Goal: Transaction & Acquisition: Purchase product/service

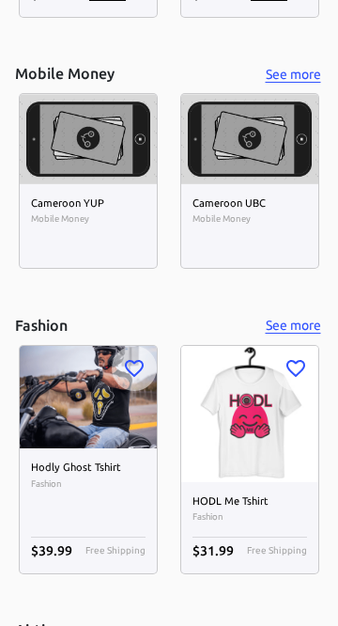
scroll to position [8705, 0]
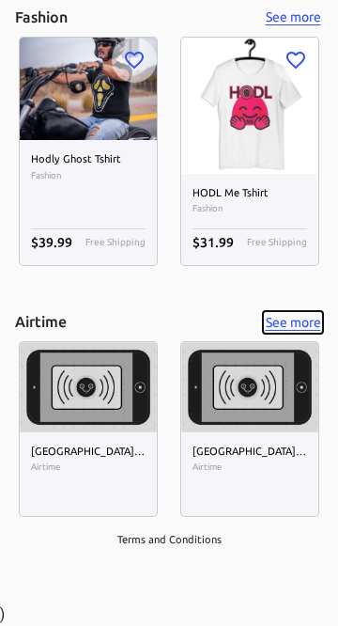
click at [303, 319] on button "See more" at bounding box center [293, 323] width 60 height 24
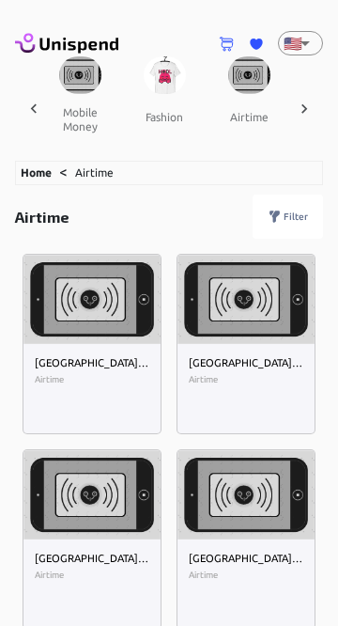
click at [78, 94] on button "mobile money" at bounding box center [80, 119] width 85 height 51
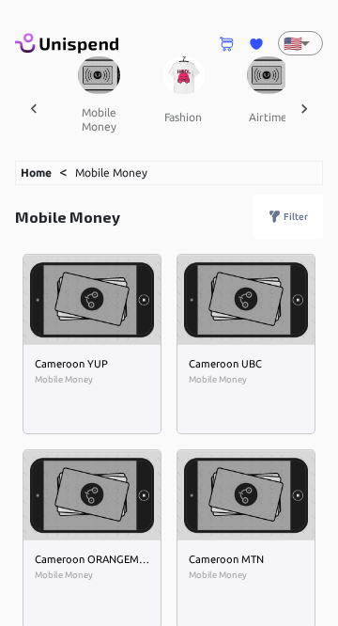
scroll to position [0, 2443]
click at [90, 115] on button "mobile money" at bounding box center [100, 119] width 85 height 51
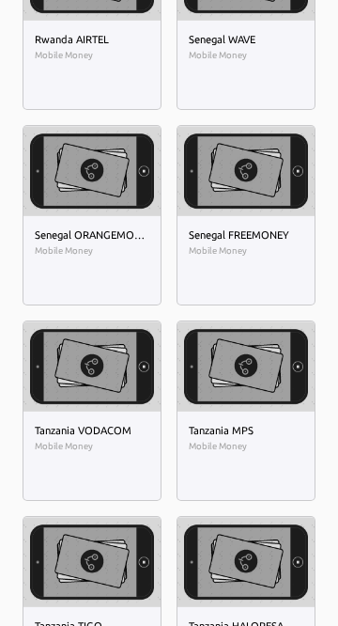
scroll to position [3256, 0]
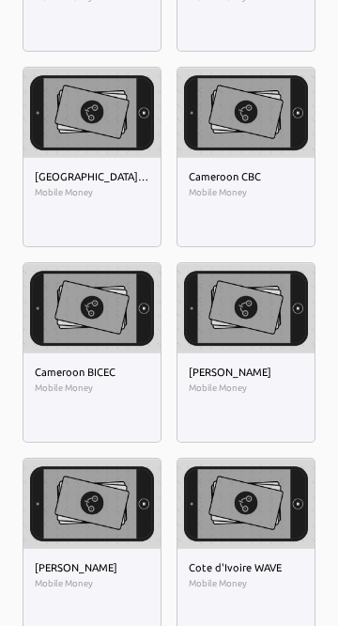
click at [65, 158] on img at bounding box center [92, 113] width 137 height 90
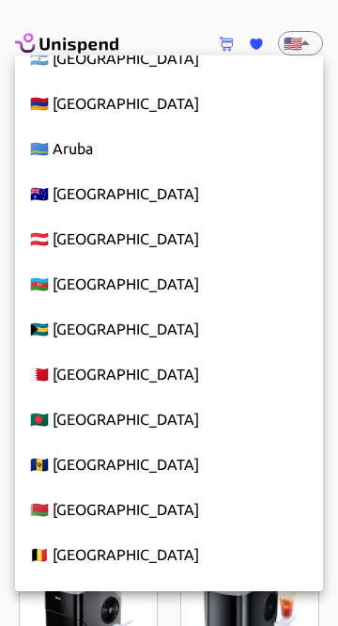
scroll to position [479, 0]
click at [113, 414] on li "🇧🇩 [GEOGRAPHIC_DATA]" at bounding box center [169, 419] width 308 height 45
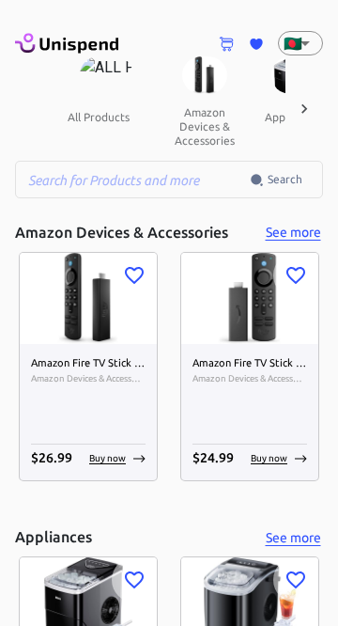
type input "BD"
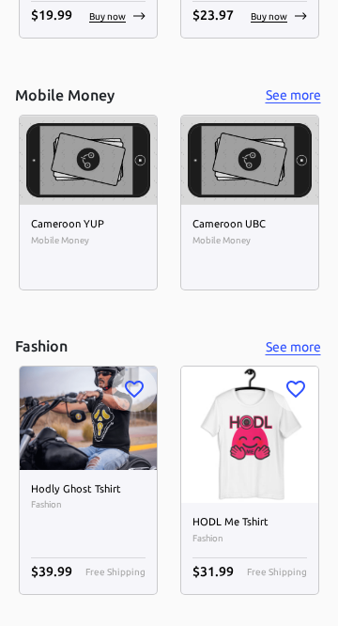
scroll to position [8680, 0]
click at [305, 102] on button "See more" at bounding box center [293, 96] width 60 height 24
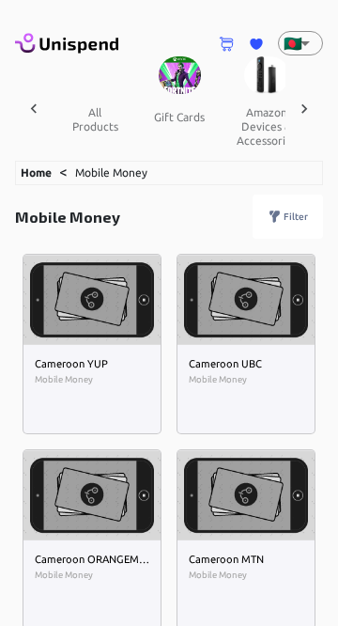
scroll to position [0, 2379]
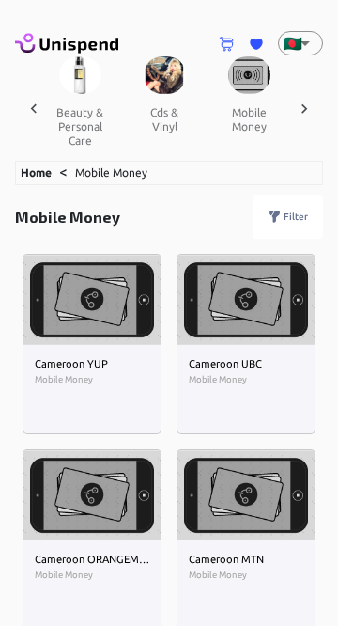
click at [302, 107] on icon at bounding box center [304, 109] width 19 height 19
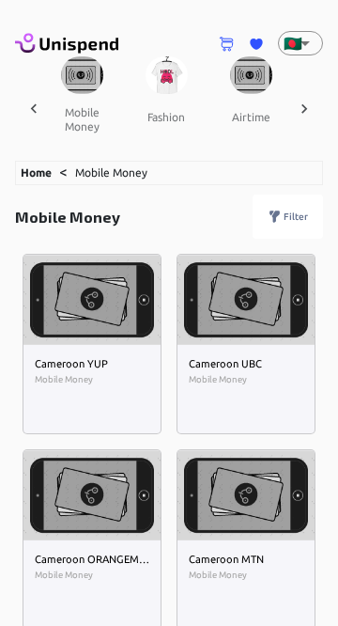
scroll to position [0, 2570]
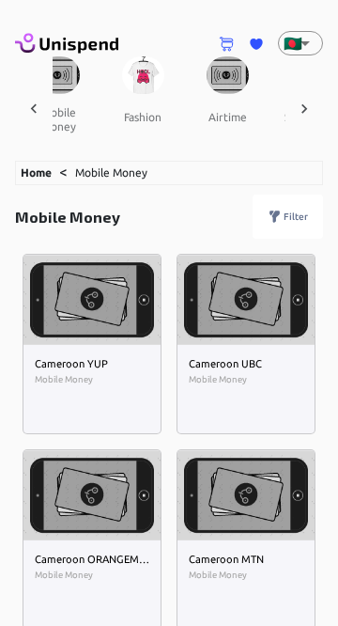
click at [307, 102] on icon at bounding box center [304, 109] width 19 height 19
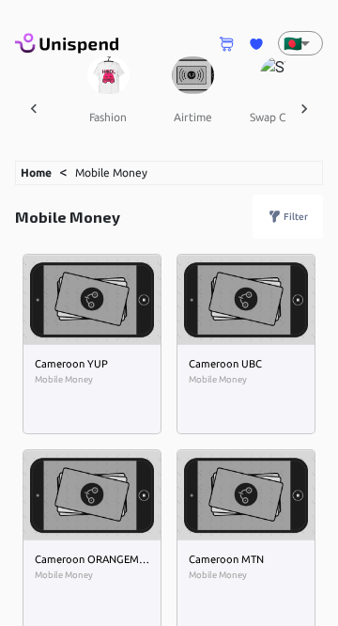
scroll to position [0, 2650]
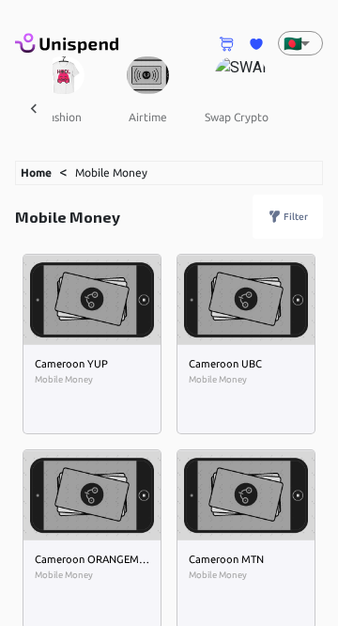
click at [33, 107] on icon at bounding box center [34, 107] width 6 height 9
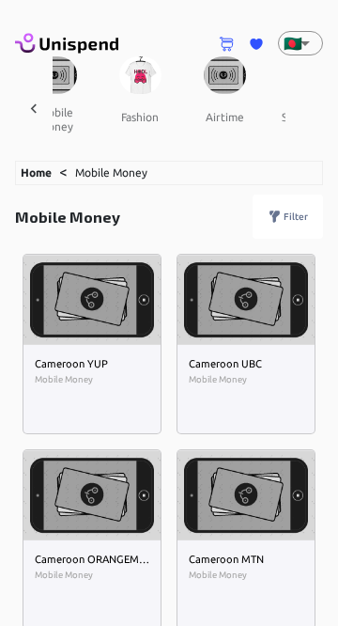
scroll to position [0, 2459]
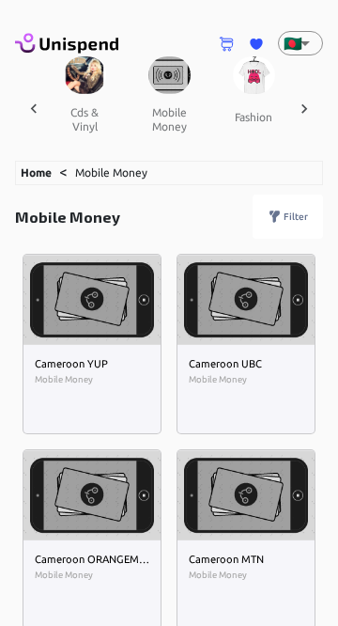
click at [168, 97] on button "mobile money" at bounding box center [169, 119] width 85 height 51
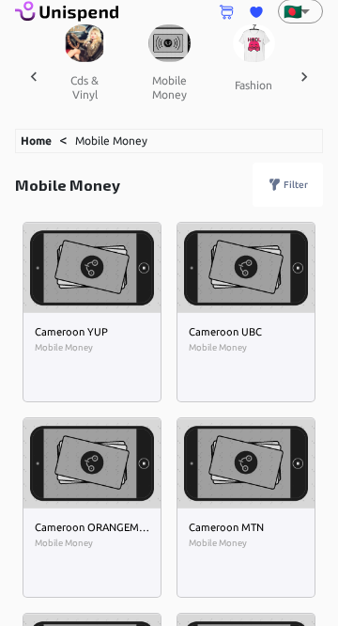
scroll to position [10, 0]
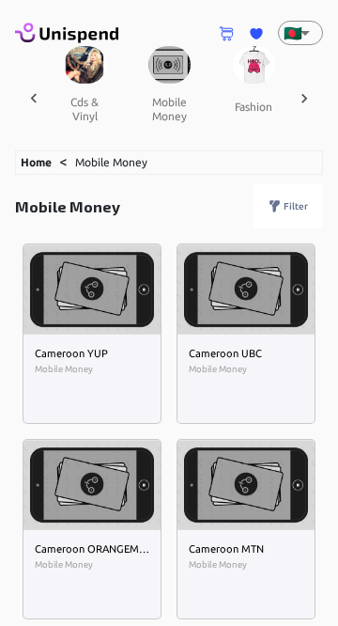
click at [291, 199] on p "Filter" at bounding box center [296, 206] width 24 height 14
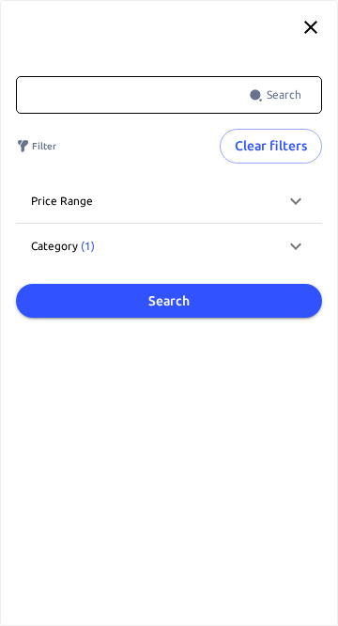
click at [158, 87] on input "text" at bounding box center [132, 95] width 233 height 38
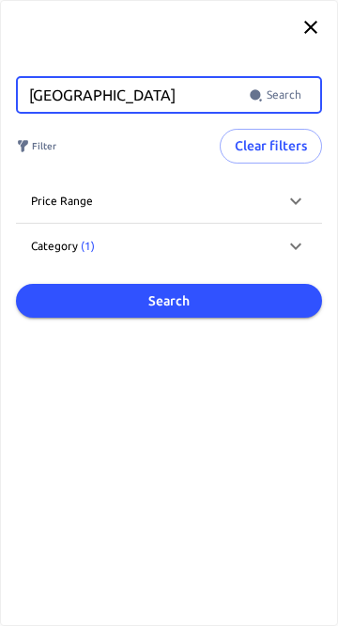
type input "[GEOGRAPHIC_DATA]"
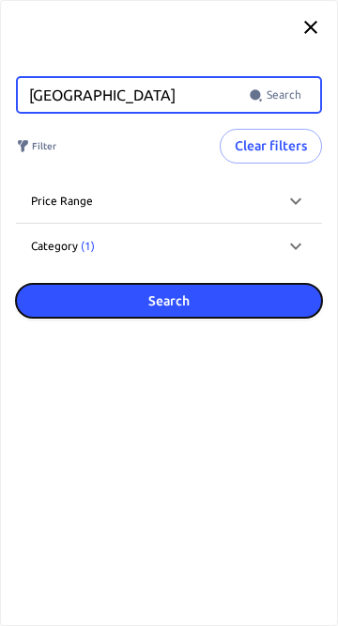
click at [201, 300] on button "Search" at bounding box center [169, 301] width 307 height 35
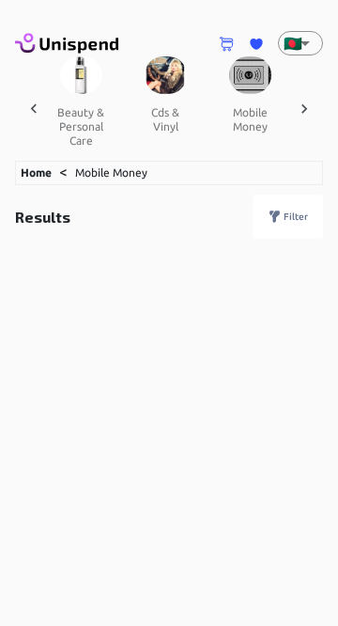
scroll to position [0, 2379]
click at [134, 168] on link "Mobile Money" at bounding box center [111, 172] width 72 height 12
click at [123, 169] on link "Mobile Money" at bounding box center [111, 172] width 72 height 12
click at [41, 166] on link "Home" at bounding box center [36, 172] width 31 height 12
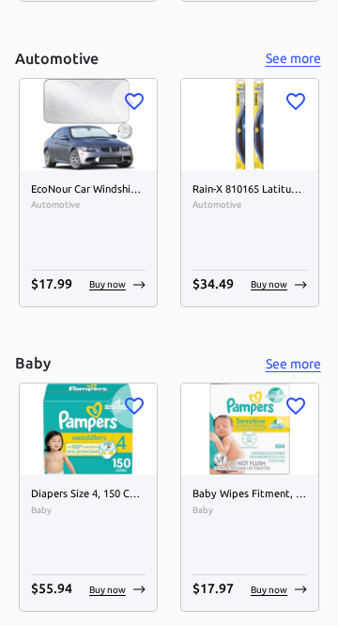
click at [58, 384] on img at bounding box center [88, 429] width 137 height 91
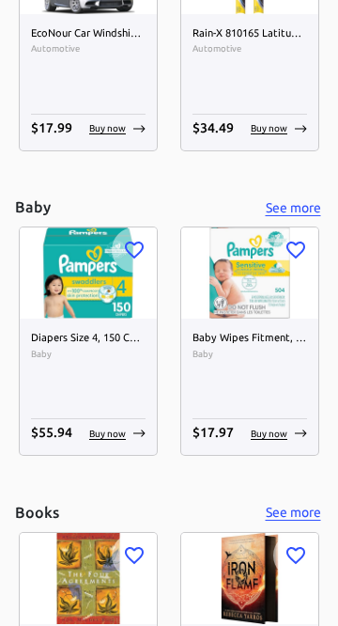
scroll to position [1715, 0]
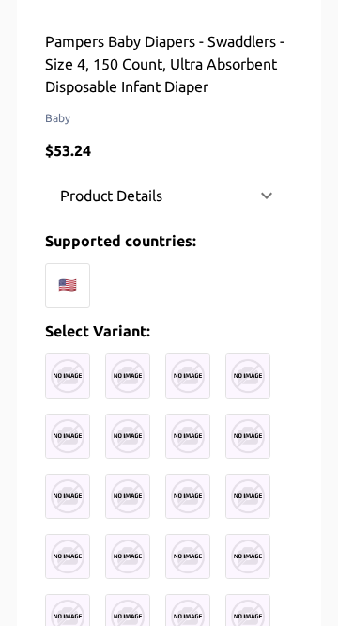
scroll to position [577, 0]
